Goal: Transaction & Acquisition: Subscribe to service/newsletter

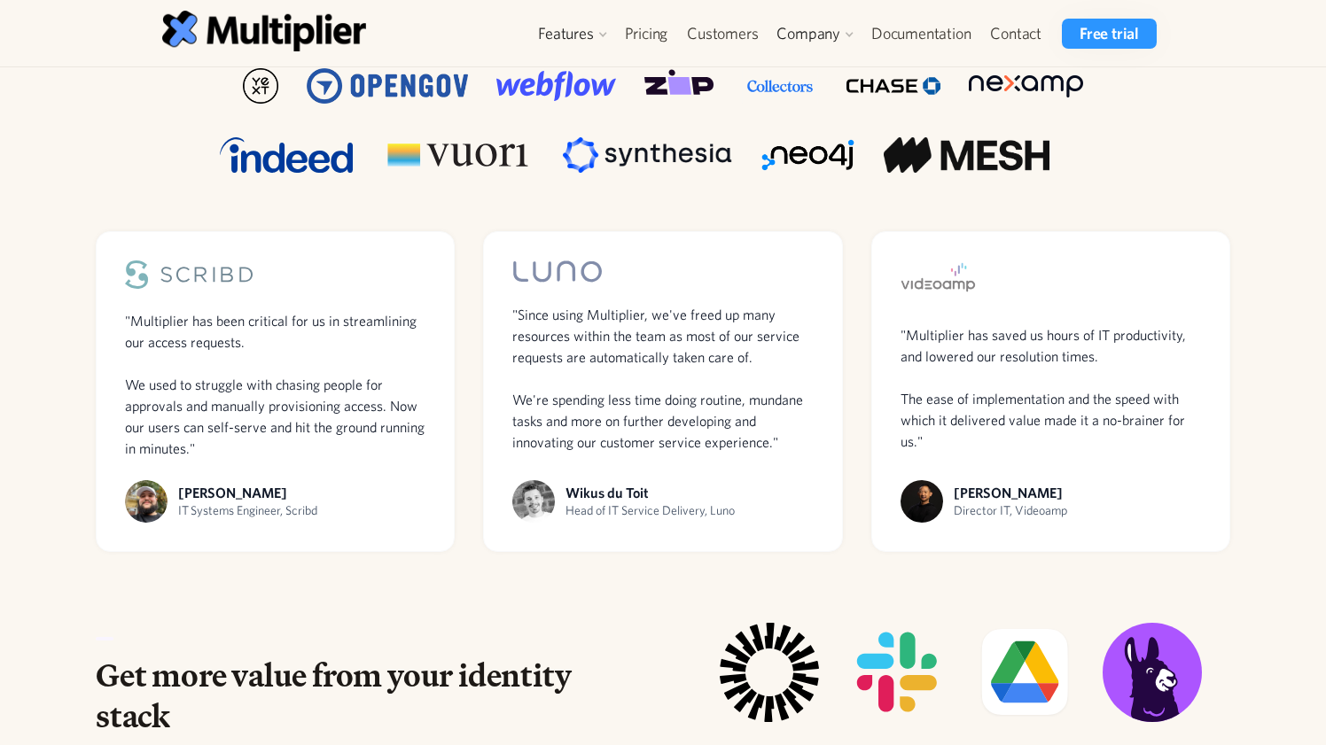
scroll to position [1184, 0]
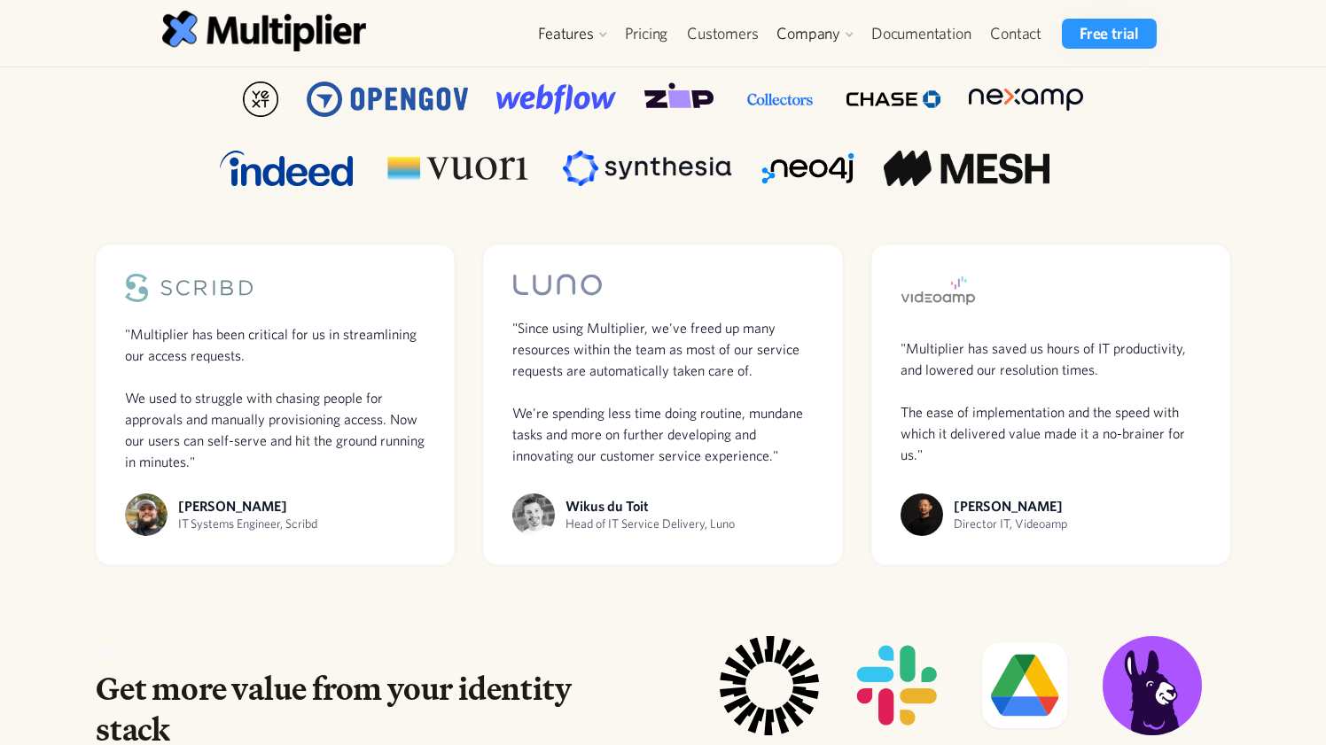
click at [599, 357] on div ""Since using Multiplier, we've freed up many resources within the team as most …" at bounding box center [662, 391] width 301 height 149
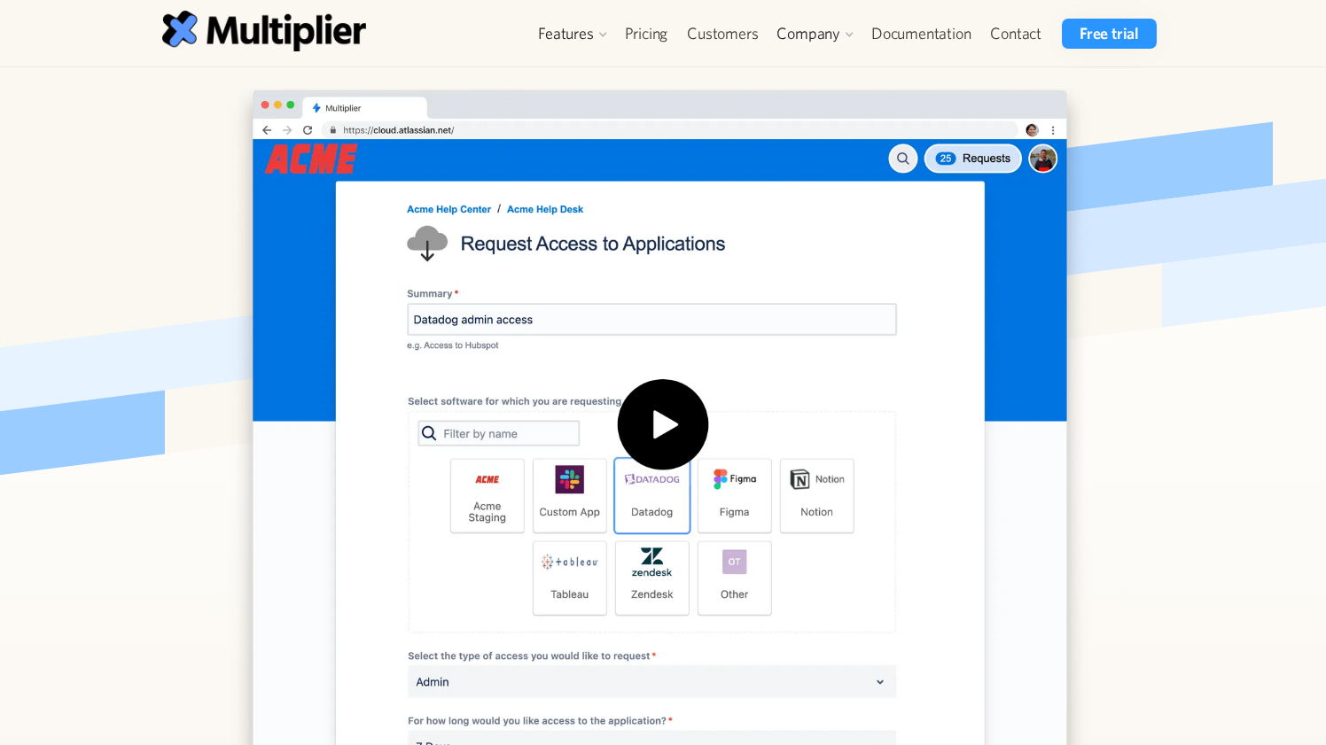
scroll to position [316, 0]
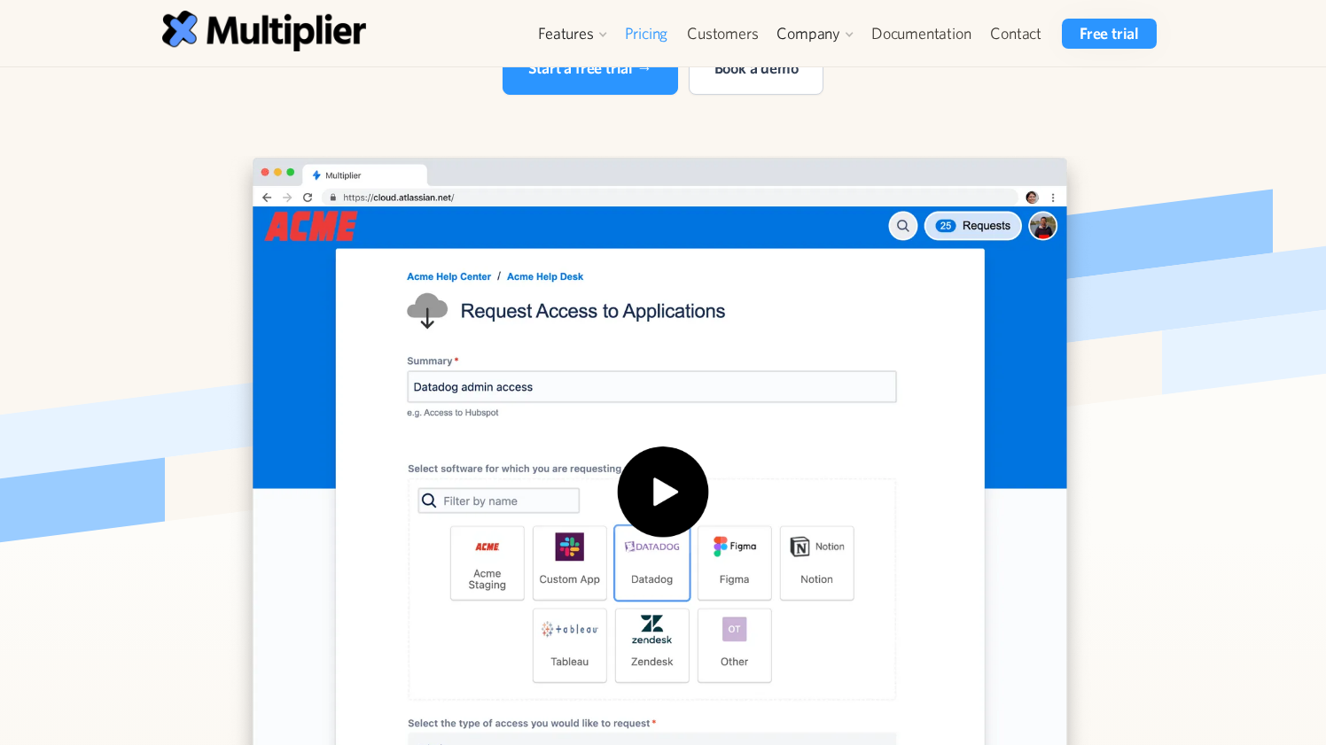
click at [657, 28] on link "Pricing" at bounding box center [646, 34] width 63 height 30
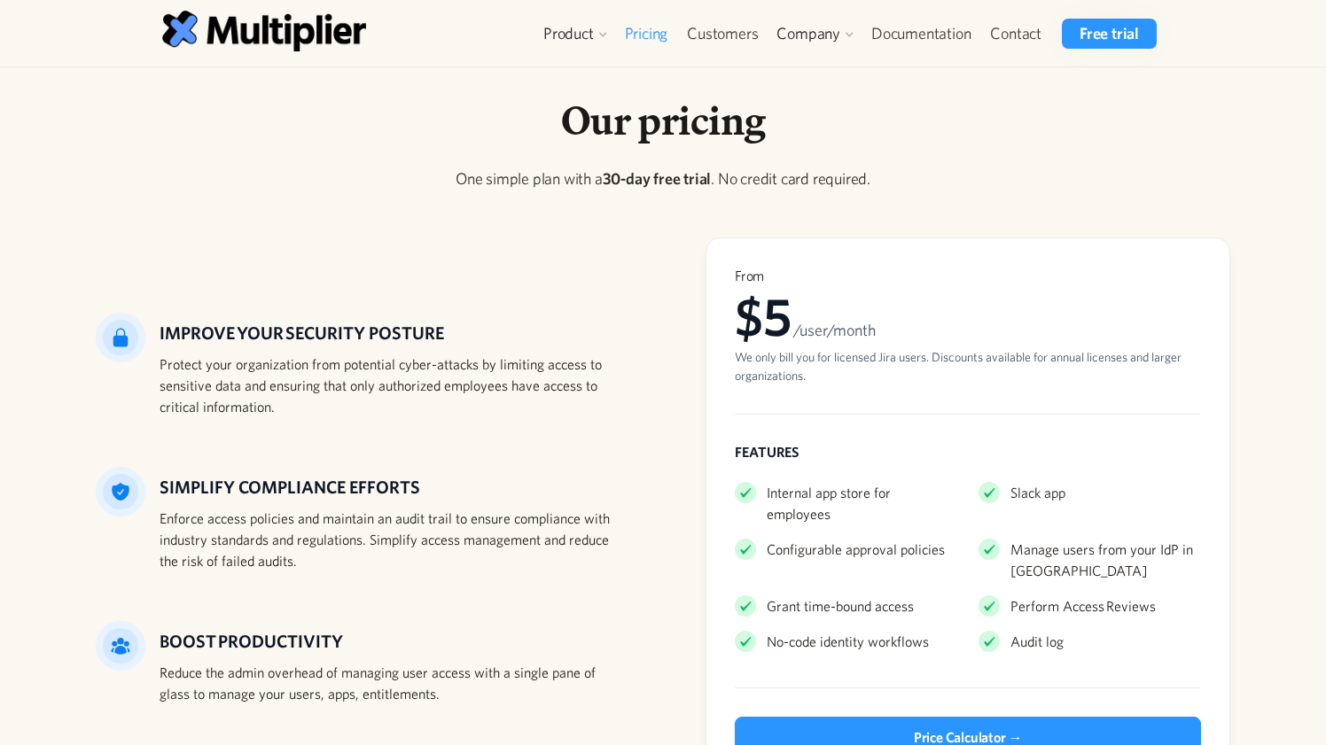
click at [578, 160] on div "Our pricing One simple plan with a 30-day free trial . No credit card required.…" at bounding box center [663, 463] width 1135 height 734
